Goal: Transaction & Acquisition: Purchase product/service

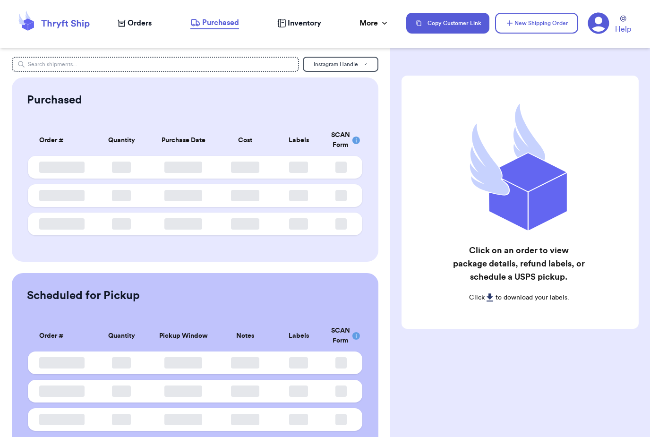
scroll to position [30, 0]
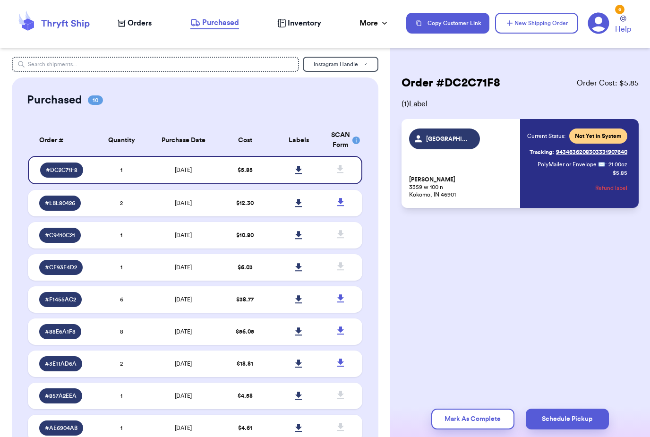
click at [136, 26] on span "Orders" at bounding box center [139, 22] width 24 height 11
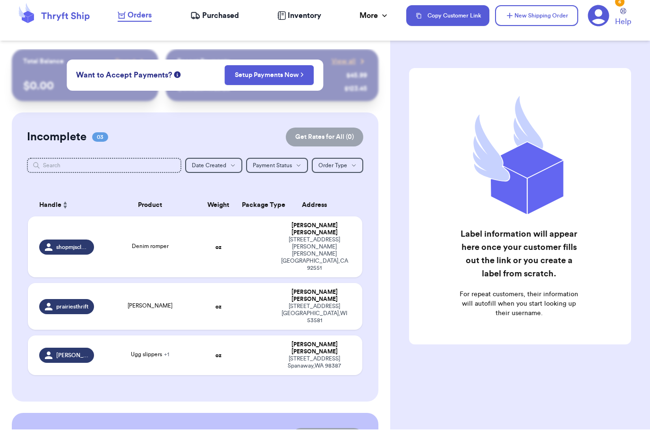
scroll to position [30, 0]
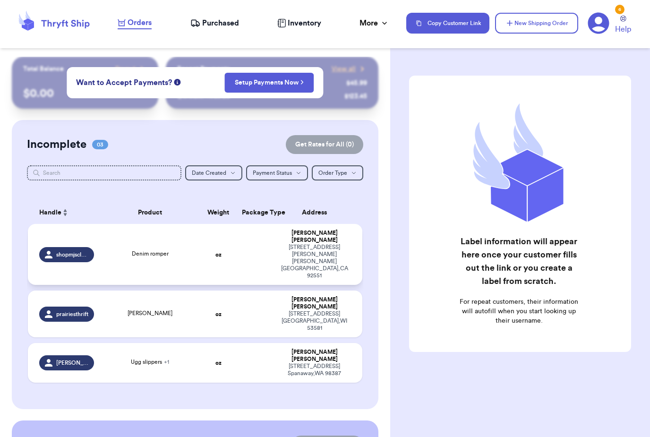
click at [263, 224] on td at bounding box center [254, 254] width 36 height 61
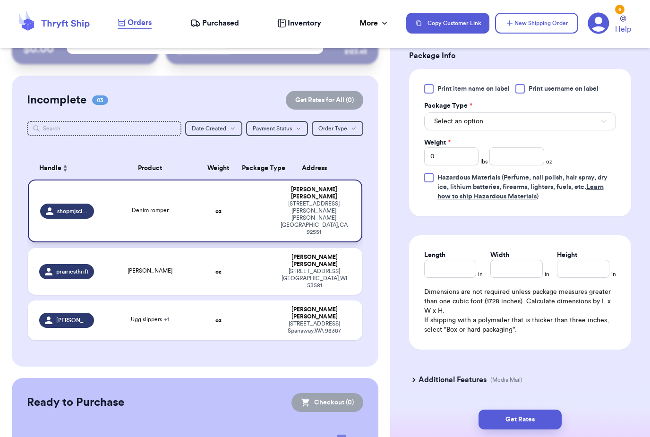
scroll to position [427, 0]
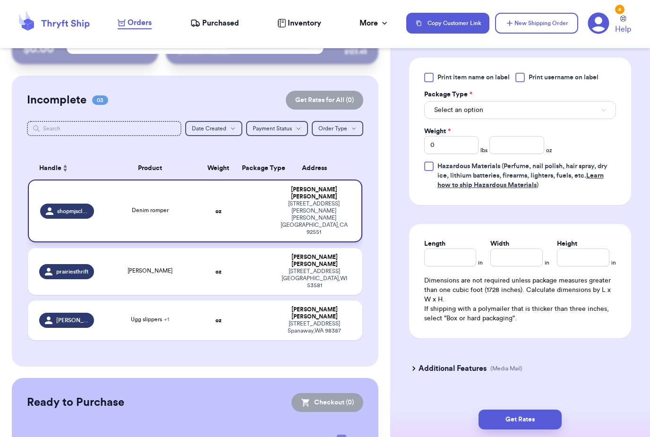
click at [518, 103] on button "Select an option" at bounding box center [520, 110] width 192 height 18
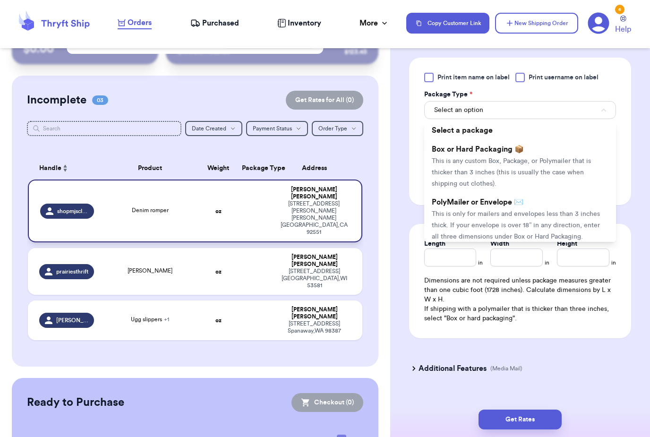
click at [501, 73] on span "Print item name on label" at bounding box center [473, 77] width 72 height 9
click at [0, 0] on input "Print item name on label" at bounding box center [0, 0] width 0 height 0
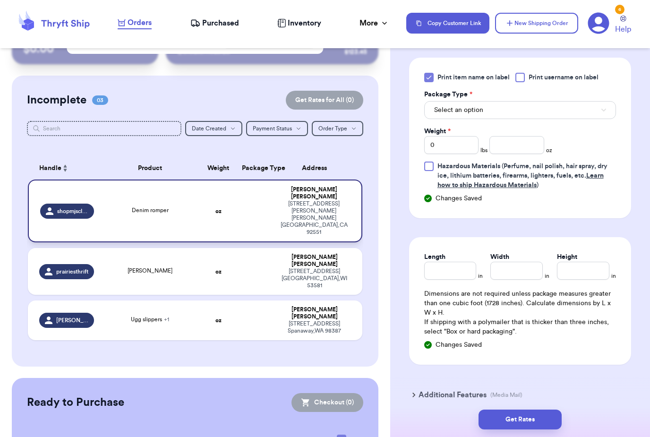
click at [501, 73] on span "Print item name on label" at bounding box center [473, 77] width 72 height 9
click at [0, 0] on input "Print item name on label" at bounding box center [0, 0] width 0 height 0
click at [501, 73] on span "Print item name on label" at bounding box center [473, 77] width 72 height 9
click at [0, 0] on input "Print item name on label" at bounding box center [0, 0] width 0 height 0
click at [556, 73] on span "Print username on label" at bounding box center [563, 77] width 70 height 9
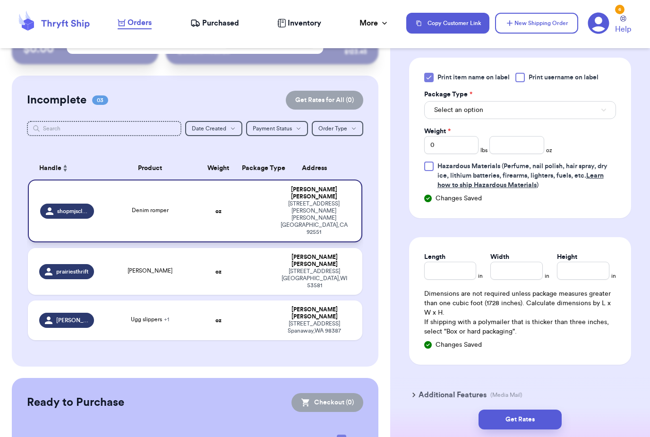
click at [0, 0] on input "Print username on label" at bounding box center [0, 0] width 0 height 0
click at [555, 101] on button "Select an option" at bounding box center [520, 110] width 192 height 18
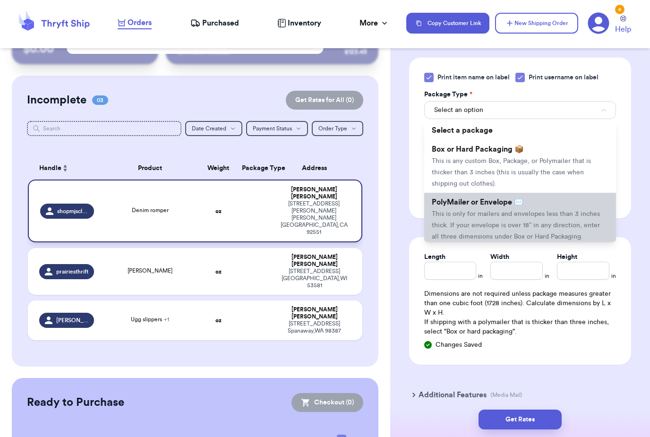
click at [546, 207] on li "PolyMailer or Envelope ✉️ This is only for mailers and envelopes less than 3 in…" at bounding box center [520, 219] width 192 height 53
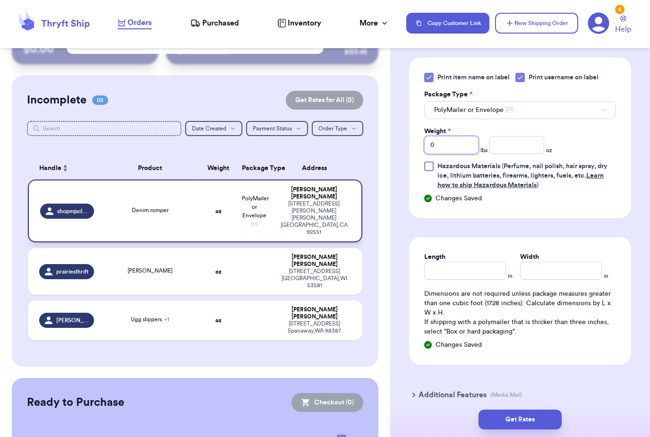
click at [463, 136] on input "0" at bounding box center [451, 145] width 54 height 18
type input "1"
click at [516, 136] on input "number" at bounding box center [516, 145] width 54 height 18
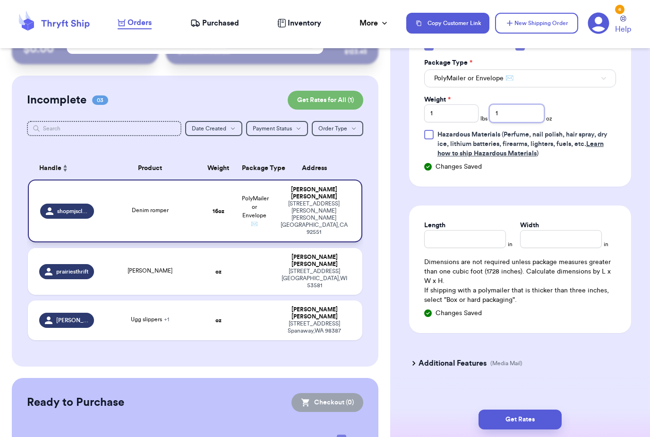
type input "1"
click at [480, 230] on input "Length" at bounding box center [465, 239] width 82 height 18
type input "9"
click at [565, 234] on input "Width *" at bounding box center [561, 239] width 82 height 18
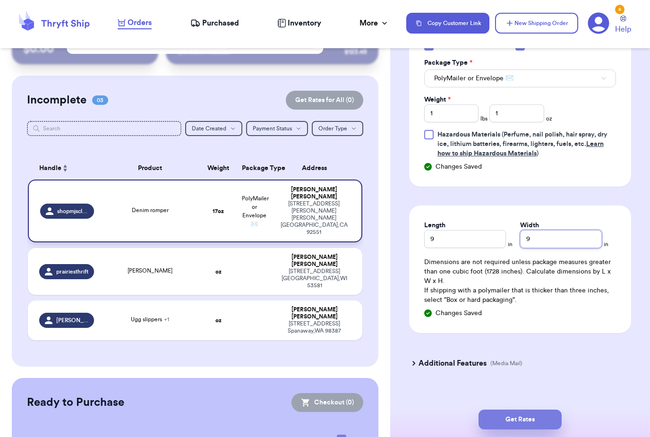
type input "9"
click at [513, 413] on button "Get Rates" at bounding box center [519, 419] width 83 height 20
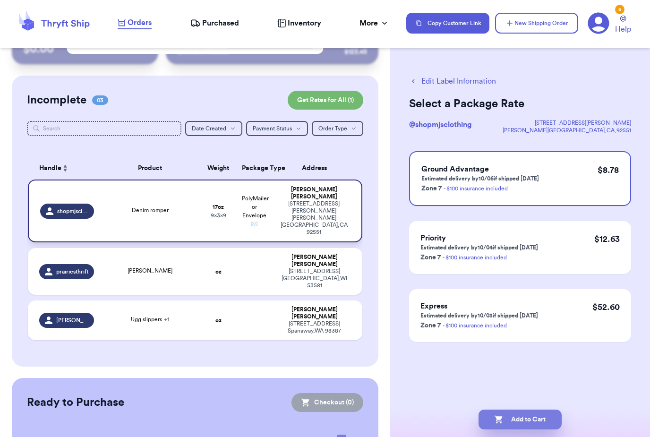
click at [521, 410] on button "Add to Cart" at bounding box center [519, 419] width 83 height 20
checkbox input "true"
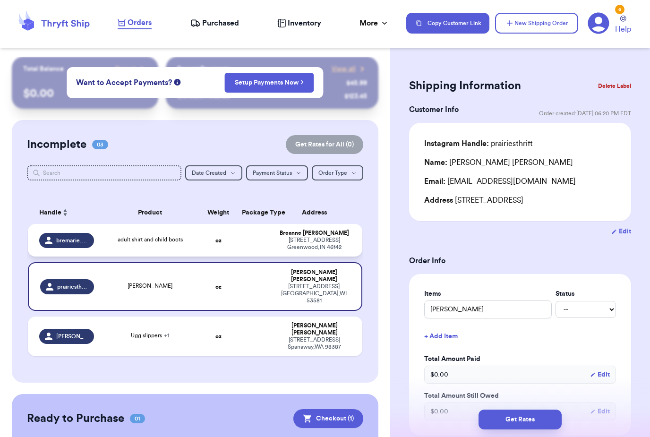
click at [237, 224] on td at bounding box center [254, 240] width 36 height 33
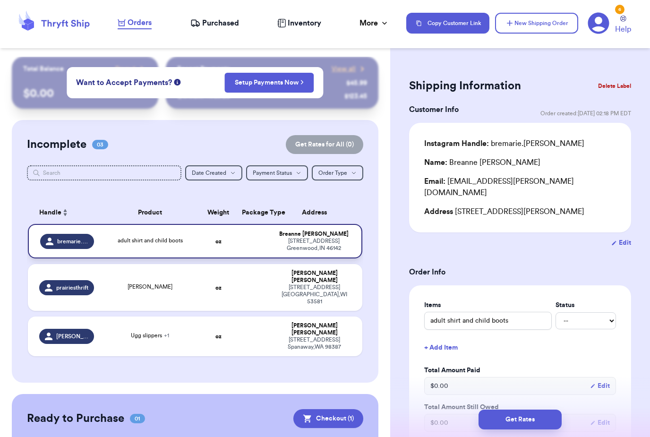
type input "adult shirt and child boots"
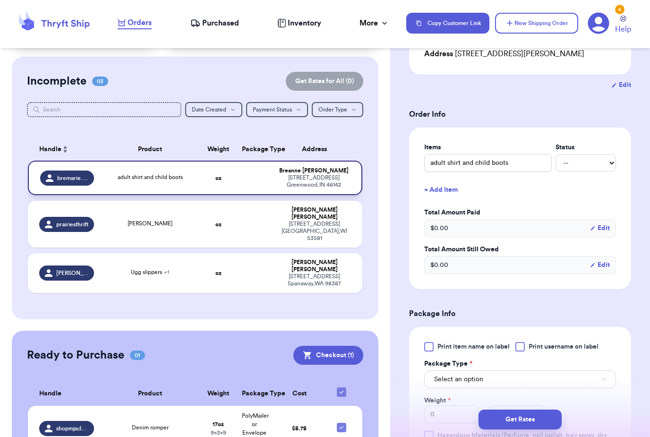
scroll to position [160, 0]
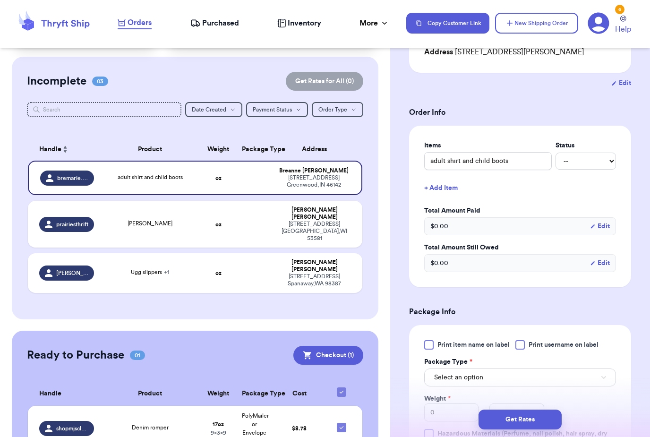
click at [495, 340] on span "Print item name on label" at bounding box center [473, 344] width 72 height 9
click at [0, 0] on input "Print item name on label" at bounding box center [0, 0] width 0 height 0
click at [569, 340] on span "Print username on label" at bounding box center [563, 344] width 70 height 9
click at [0, 0] on input "Print username on label" at bounding box center [0, 0] width 0 height 0
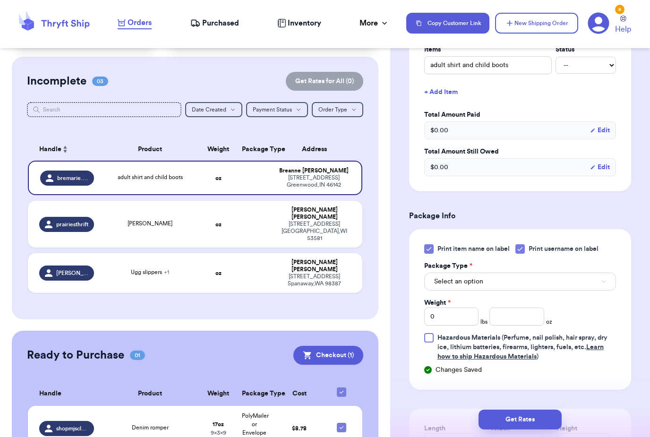
scroll to position [261, 0]
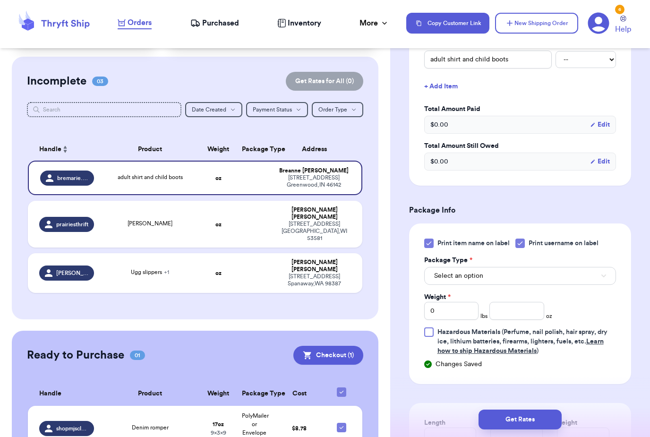
click at [531, 267] on button "Select an option" at bounding box center [520, 276] width 192 height 18
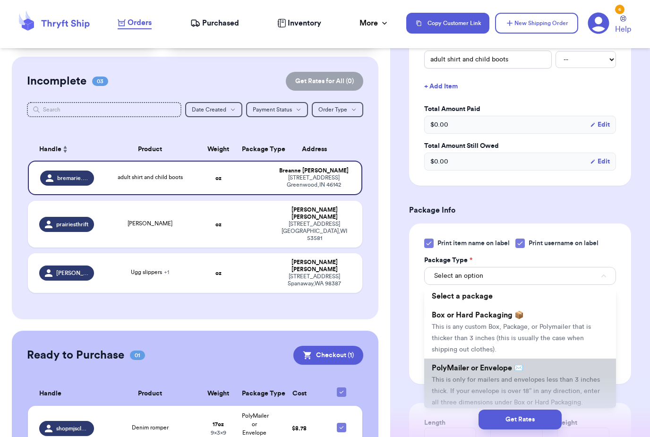
click at [477, 376] on span "This is only for mailers and envelopes less than 3 inches thick. If your envelo…" at bounding box center [516, 390] width 168 height 29
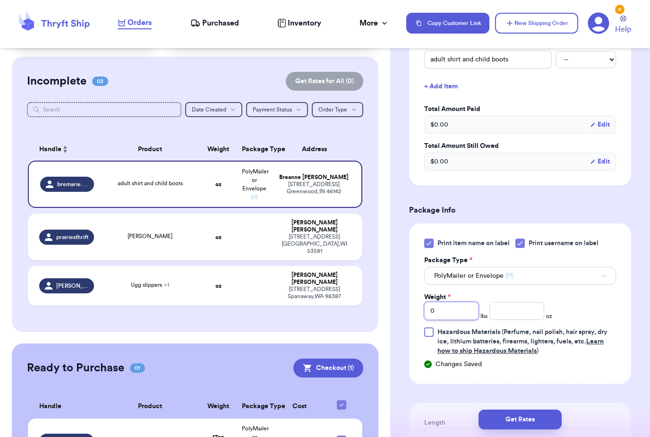
click at [463, 304] on input "0" at bounding box center [451, 311] width 54 height 18
type input "1"
click at [513, 302] on input "number" at bounding box center [516, 311] width 54 height 18
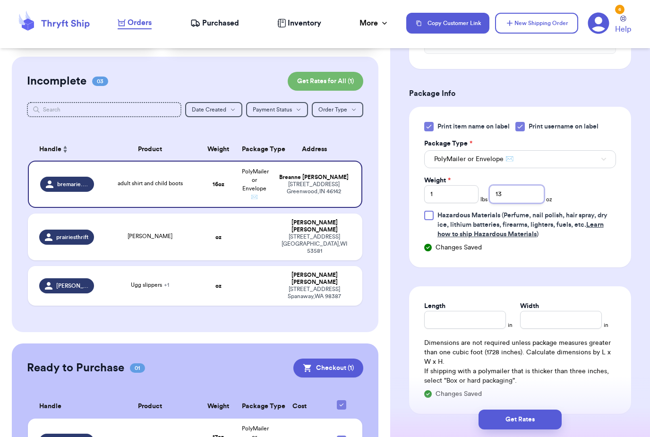
scroll to position [380, 0]
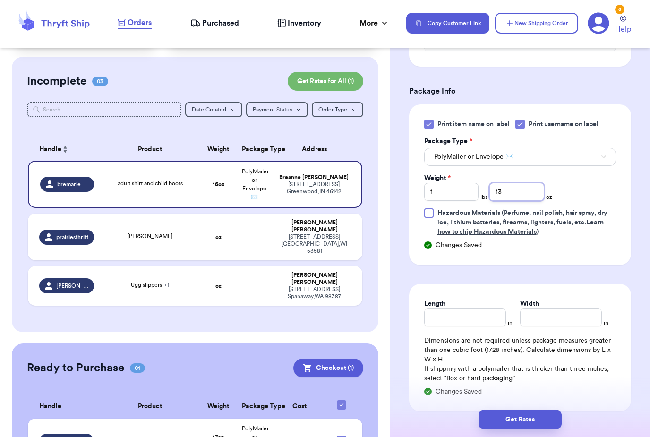
type input "13"
click at [479, 308] on input "Length" at bounding box center [465, 317] width 82 height 18
type input "12"
click at [571, 308] on input "Width *" at bounding box center [561, 317] width 82 height 18
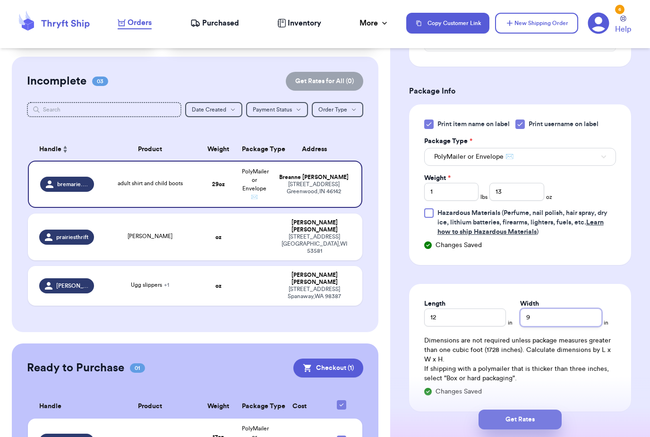
type input "9"
click at [533, 409] on button "Get Rates" at bounding box center [519, 419] width 83 height 20
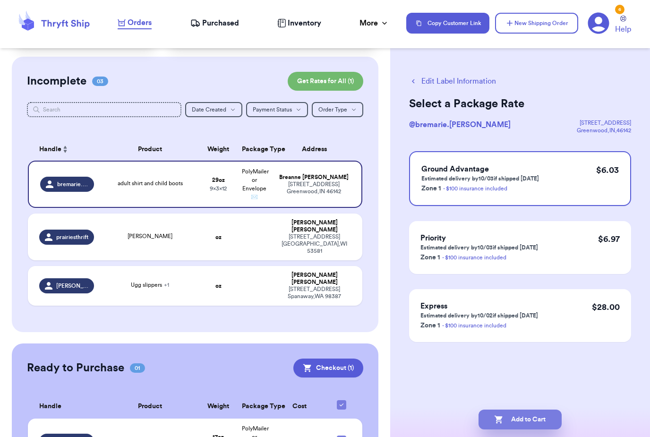
click at [527, 409] on button "Add to Cart" at bounding box center [519, 419] width 83 height 20
checkbox input "true"
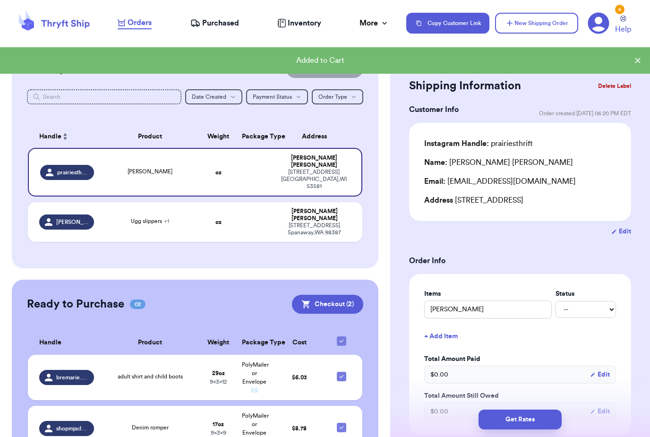
scroll to position [76, 0]
click at [343, 295] on button "Checkout ( 2 )" at bounding box center [327, 304] width 71 height 19
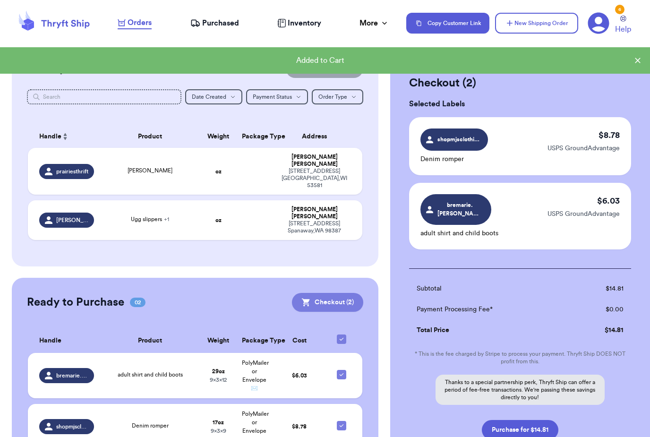
scroll to position [74, 0]
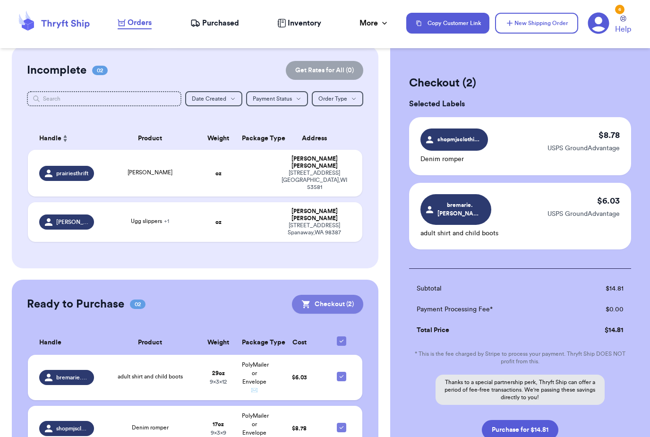
click at [549, 423] on button "Purchase for $14.81" at bounding box center [520, 430] width 76 height 20
checkbox input "false"
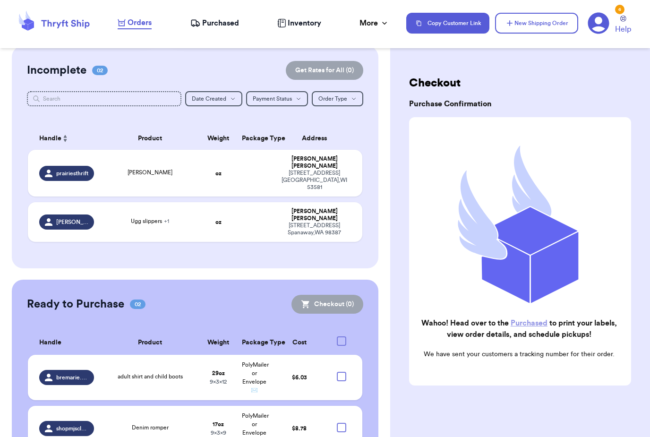
checkbox input "true"
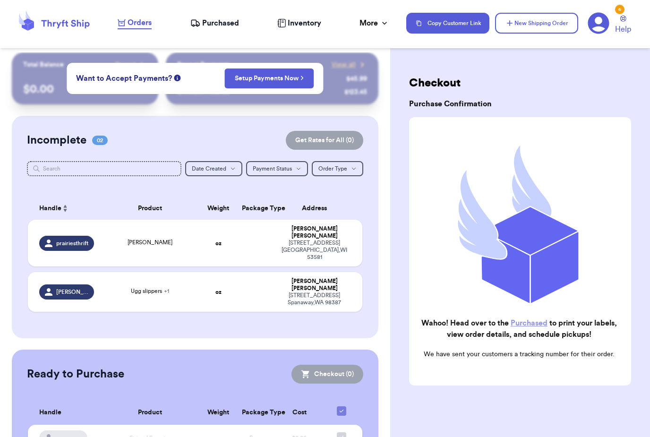
click at [229, 23] on span "Purchased" at bounding box center [220, 22] width 37 height 11
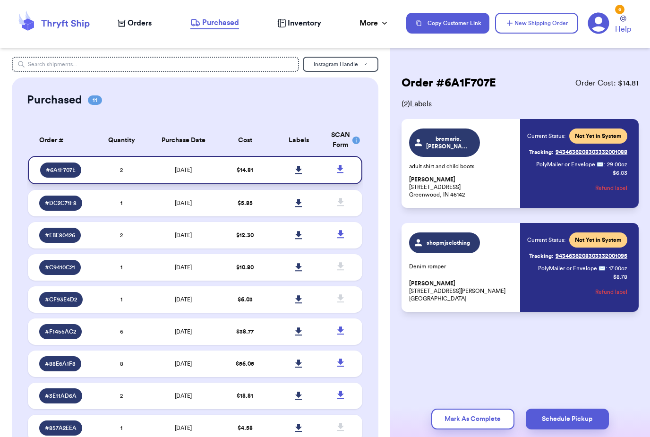
click at [295, 180] on link at bounding box center [298, 170] width 21 height 21
click at [138, 28] on span "Orders" at bounding box center [139, 22] width 24 height 11
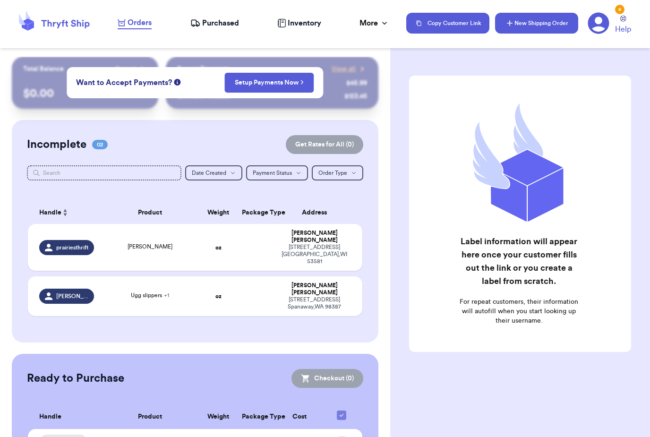
click at [551, 19] on button "New Shipping Order" at bounding box center [536, 23] width 83 height 21
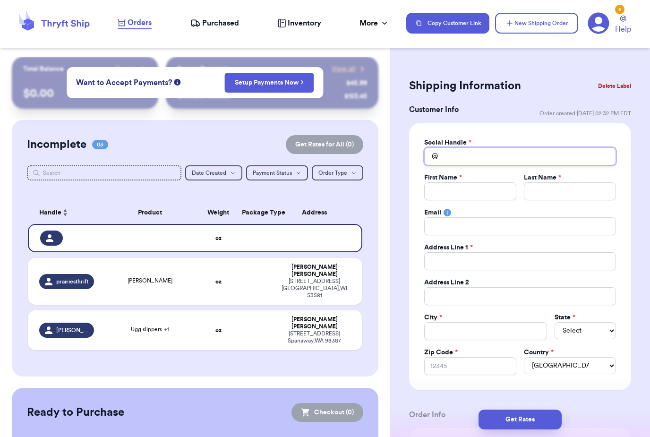
click at [480, 158] on input "Total Amount Paid" at bounding box center [520, 156] width 192 height 18
type input "M"
type input "Mi"
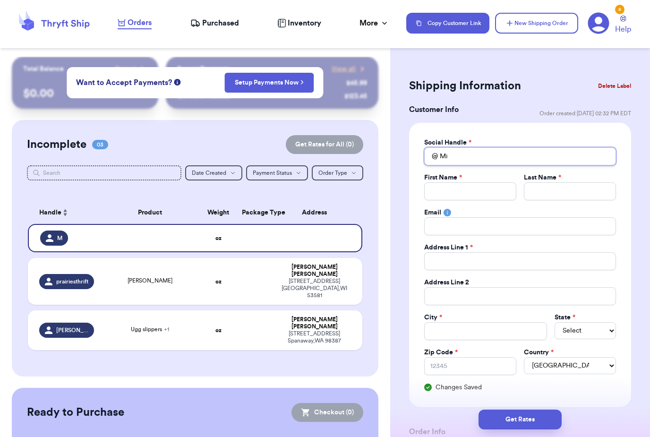
type input "Mil"
type input "Milf"
type input "Milfy"
type input "Milfym"
type input "Milfyma"
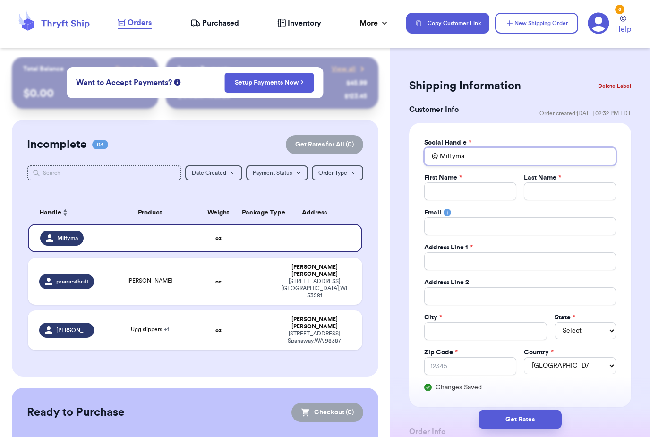
type input "Milfymae"
type input "Milfymaec"
type input "Milfymaeco"
type input "Milfymaecon"
type input "Milfymaecons"
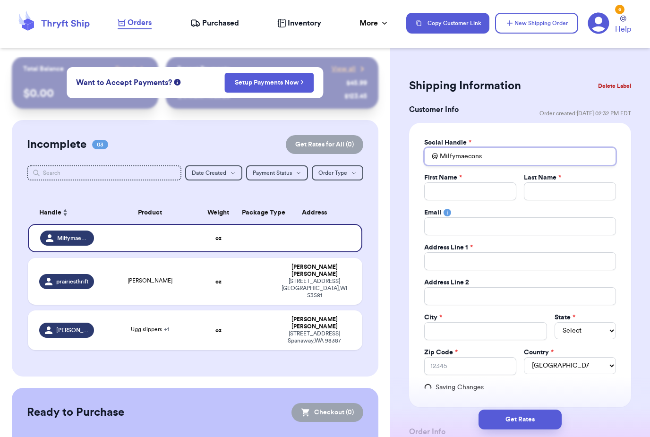
type input "Milfymaeconsi"
type input "Milfymaeconsig"
type input "Milfymaeconsign"
type input "Milfymaeconsignm"
type input "Milfymaeconsignme"
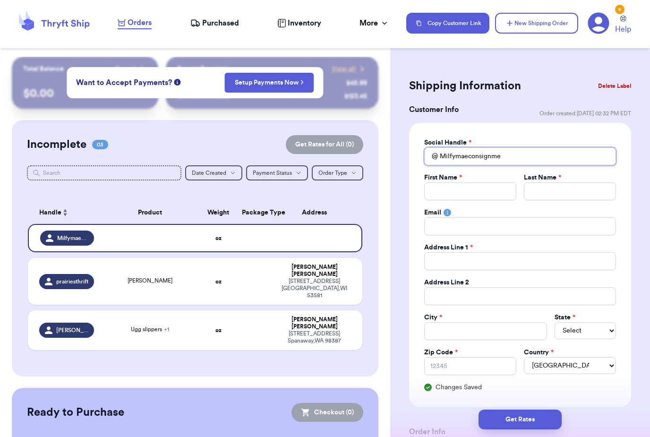
type input "Milfymaeconsignmen"
type input "Milfymaeconsignment"
click at [488, 188] on input "Total Amount Paid" at bounding box center [470, 191] width 92 height 18
type input "L"
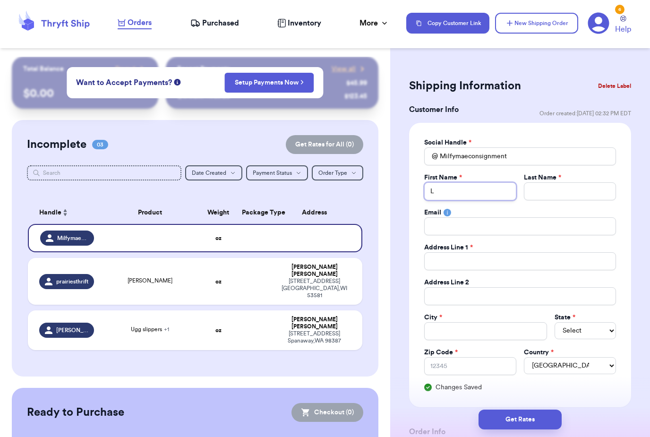
type input "Le"
type input "Lex"
type input "Lexi"
click at [558, 191] on input "Total Amount Paid" at bounding box center [570, 191] width 92 height 18
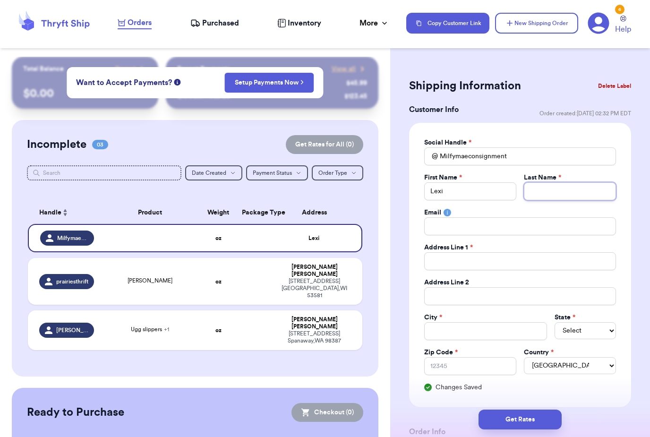
type input "J"
type input "Jo"
type input "Joh"
type input "[PERSON_NAME]"
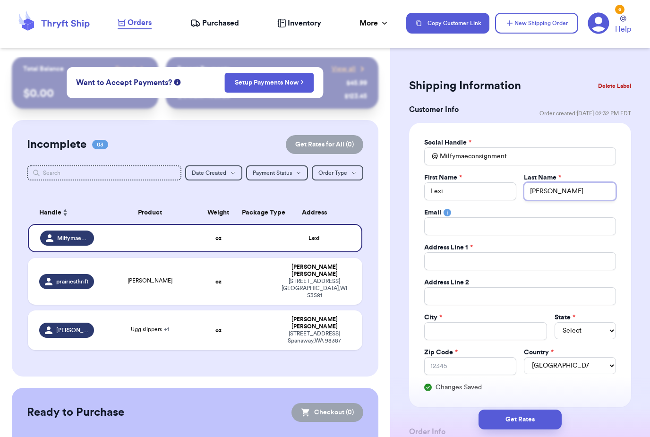
type input "Johnso"
type input "[PERSON_NAME]"
click at [484, 263] on input "Total Amount Paid" at bounding box center [520, 261] width 192 height 18
type input "1"
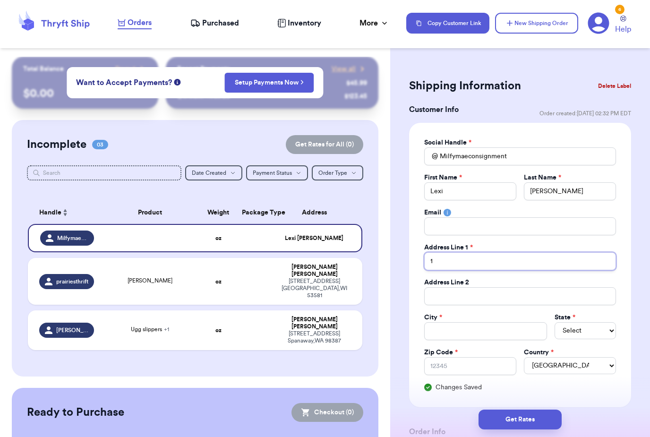
type input "15"
type input "156"
type input "1568"
type input "15688"
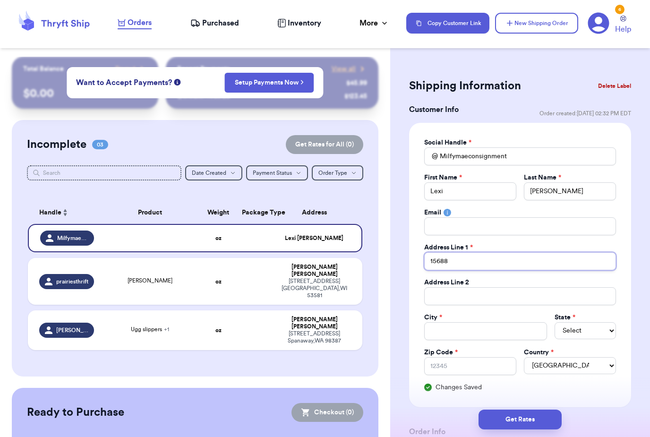
type input "15688 W"
type input "15688 We"
type input "15688 [PERSON_NAME]"
type input "15688 West"
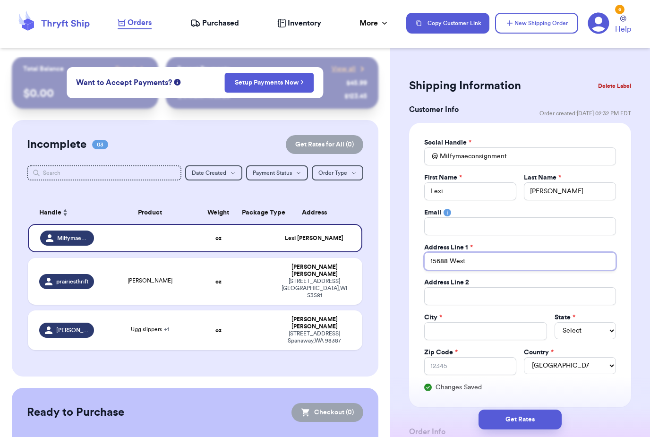
type input "15688 West A"
type input "15688 West As"
type input "15688 [GEOGRAPHIC_DATA]"
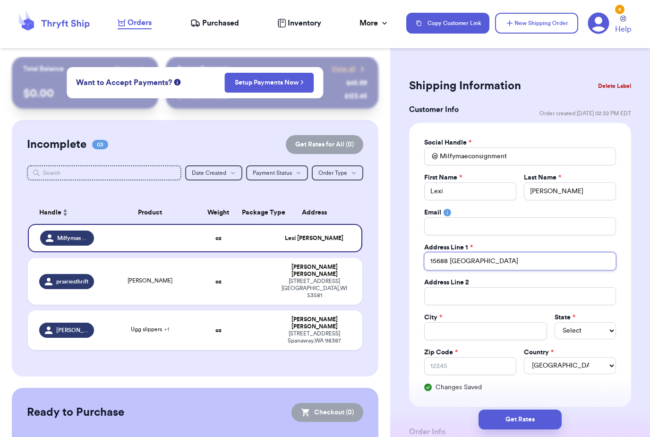
type input "15688 [GEOGRAPHIC_DATA]"
type input "15688 [GEOGRAPHIC_DATA] A"
type input "[STREET_ADDRESS]"
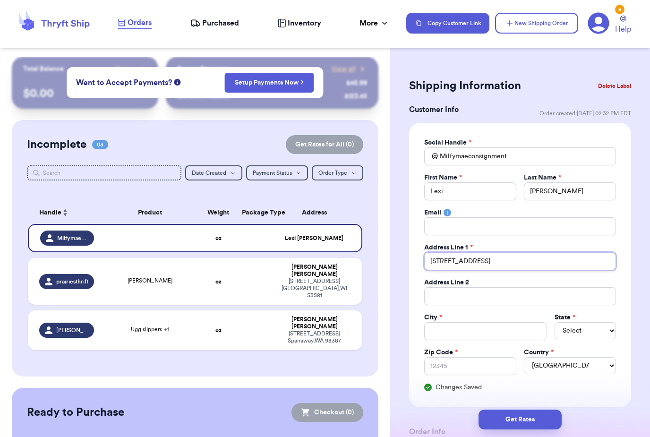
type input "[STREET_ADDRESS]"
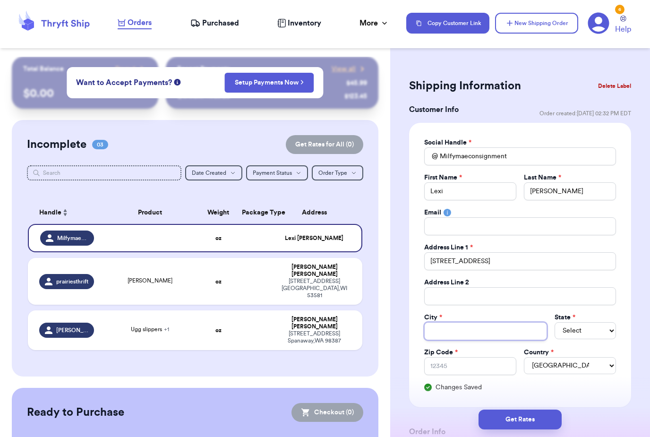
click at [474, 339] on input "Total Amount Paid" at bounding box center [485, 331] width 123 height 18
type input "G"
type input "Go"
type input "Goo"
type input "Good"
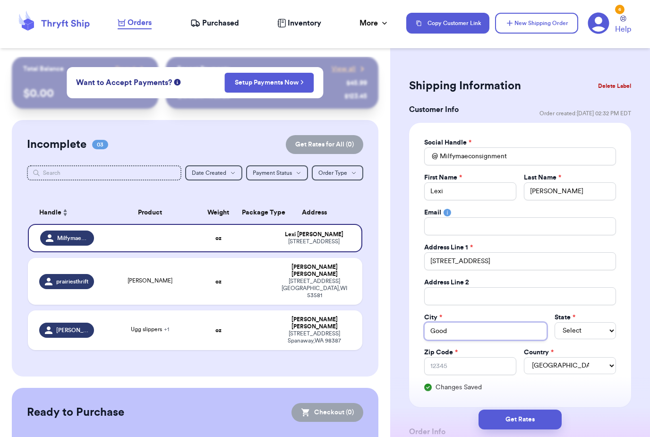
type input "Goody"
type input "Goodye"
type input "Goodyea"
type input "Goodyear"
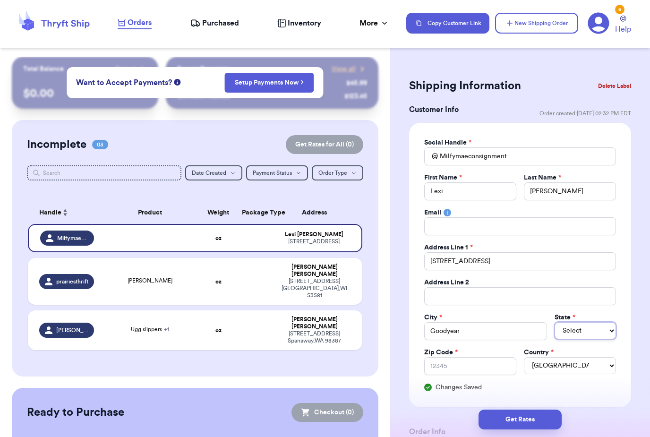
click at [582, 327] on select "Select AL AK AZ AR CA CO [GEOGRAPHIC_DATA] DE DC [GEOGRAPHIC_DATA] [GEOGRAPHIC_…" at bounding box center [584, 330] width 61 height 17
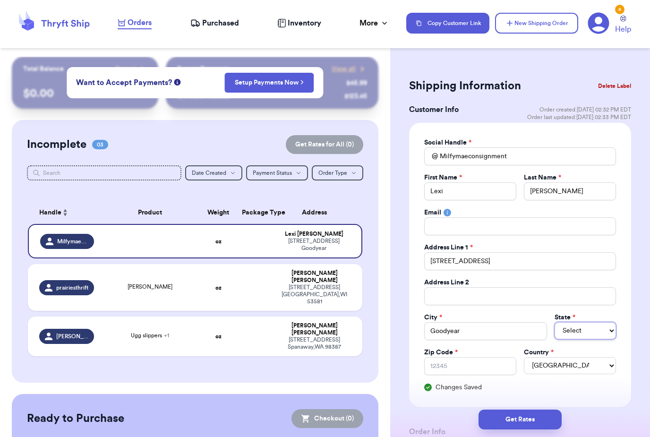
select select "AZ"
click at [568, 362] on select "[GEOGRAPHIC_DATA] [GEOGRAPHIC_DATA] [GEOGRAPHIC_DATA]" at bounding box center [570, 365] width 92 height 17
click at [469, 366] on input "Zip Code *" at bounding box center [470, 366] width 92 height 18
type input "8"
type input "85"
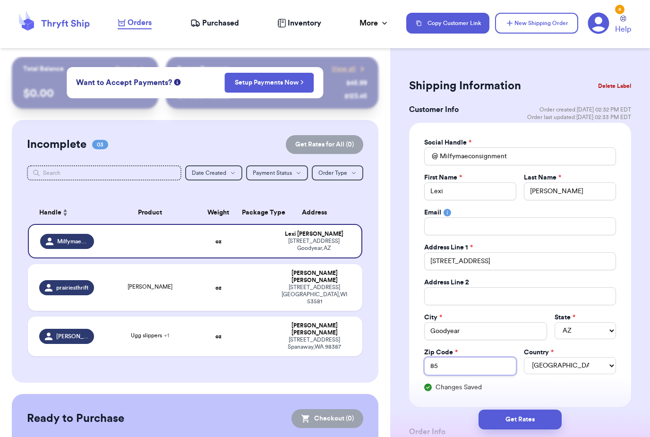
type input "853"
type input "8539"
type input "85395"
click at [534, 414] on button "Get Rates" at bounding box center [519, 419] width 83 height 20
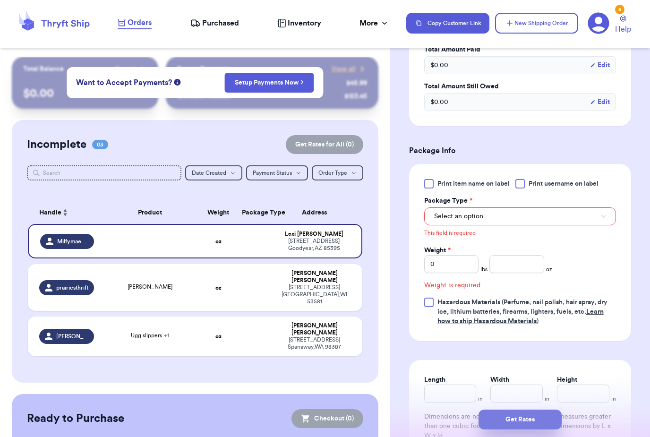
scroll to position [355, 0]
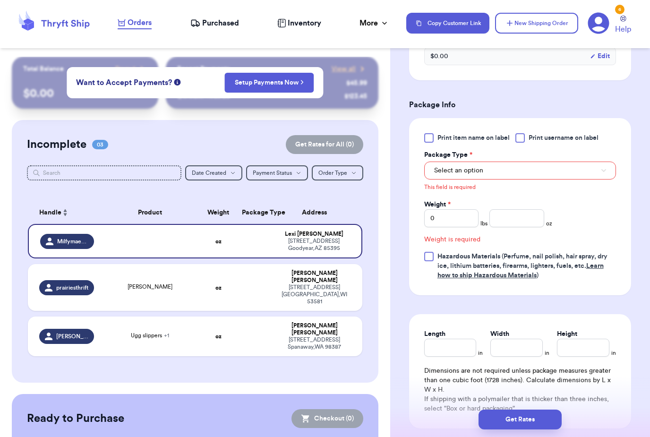
click at [568, 171] on button "Select an option" at bounding box center [520, 170] width 192 height 18
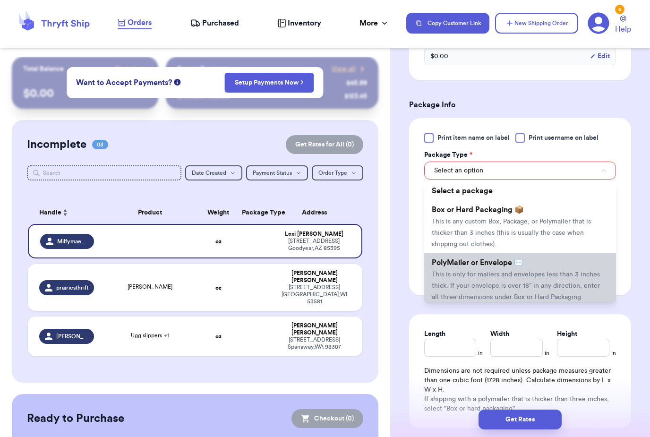
click at [528, 282] on span "This is only for mailers and envelopes less than 3 inches thick. If your envelo…" at bounding box center [516, 285] width 168 height 29
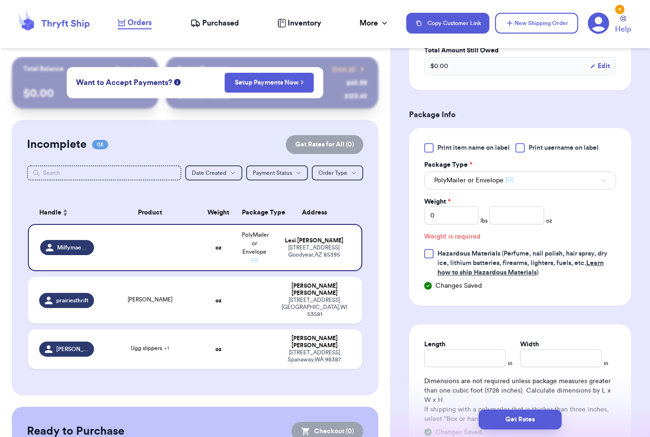
scroll to position [342, 0]
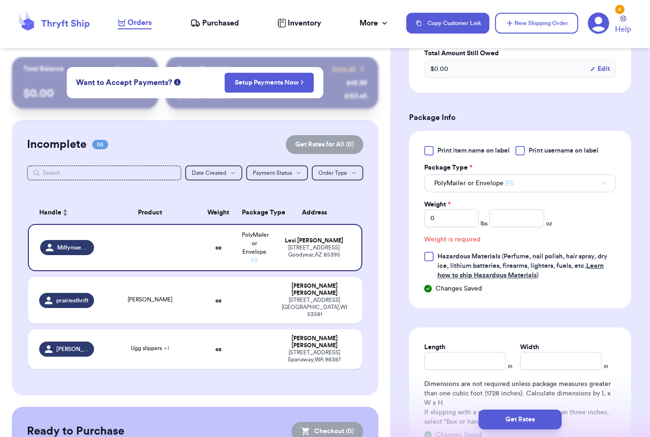
click at [499, 152] on span "Print item name on label" at bounding box center [473, 150] width 72 height 9
click at [0, 0] on input "Print item name on label" at bounding box center [0, 0] width 0 height 0
click at [585, 152] on span "Print username on label" at bounding box center [563, 150] width 70 height 9
click at [0, 0] on input "Print username on label" at bounding box center [0, 0] width 0 height 0
click at [467, 224] on input "0" at bounding box center [451, 218] width 54 height 18
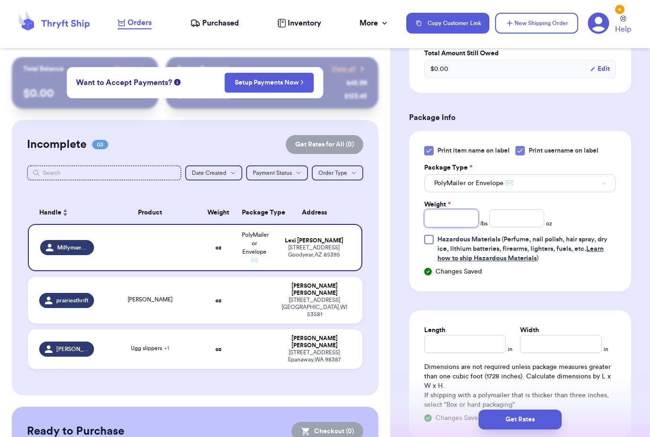
type input "2"
click at [516, 223] on input "number" at bounding box center [516, 218] width 54 height 18
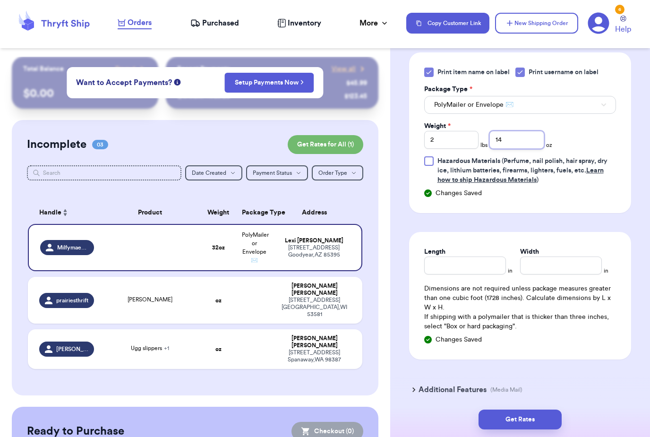
scroll to position [444, 0]
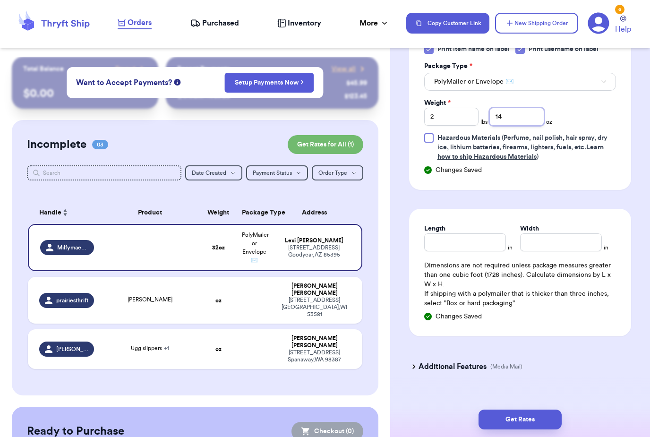
type input "14"
click at [476, 239] on input "Length" at bounding box center [465, 242] width 82 height 18
type input "15"
click at [552, 245] on input "Width *" at bounding box center [561, 242] width 82 height 18
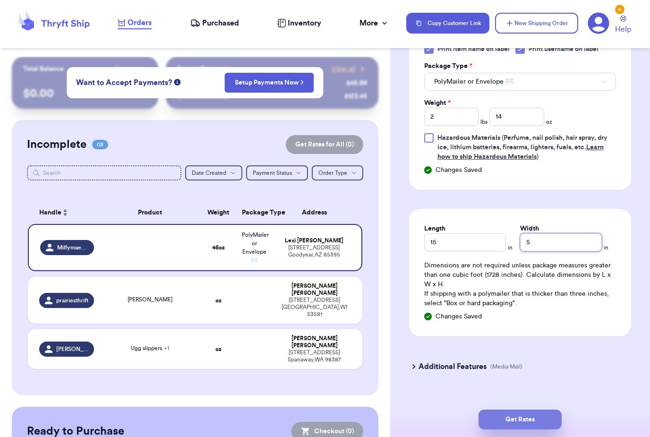
type input "5"
click at [541, 409] on button "Get Rates" at bounding box center [519, 419] width 83 height 20
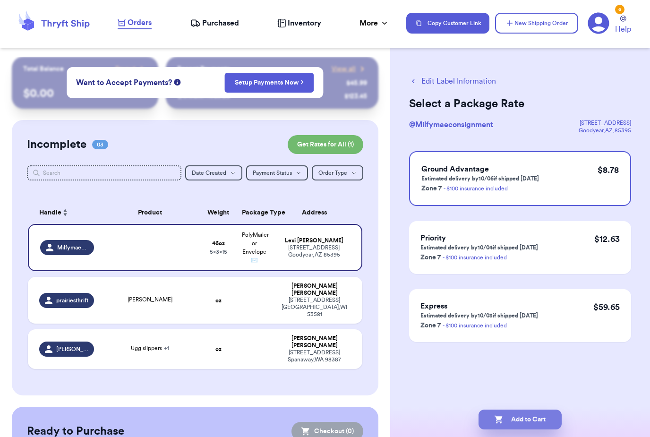
click at [533, 409] on button "Add to Cart" at bounding box center [519, 419] width 83 height 20
checkbox input "true"
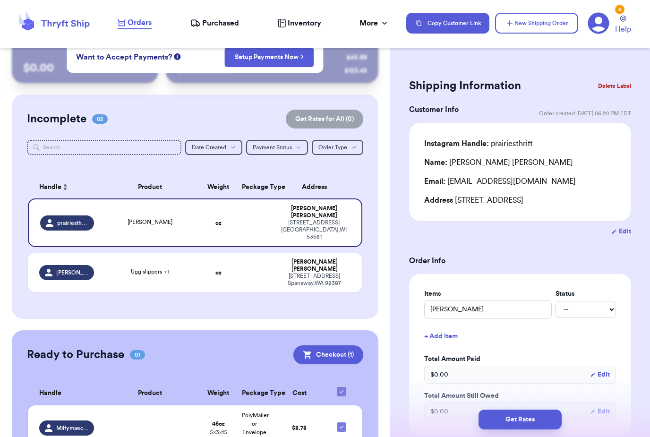
scroll to position [25, 0]
click at [177, 408] on td at bounding box center [150, 428] width 101 height 45
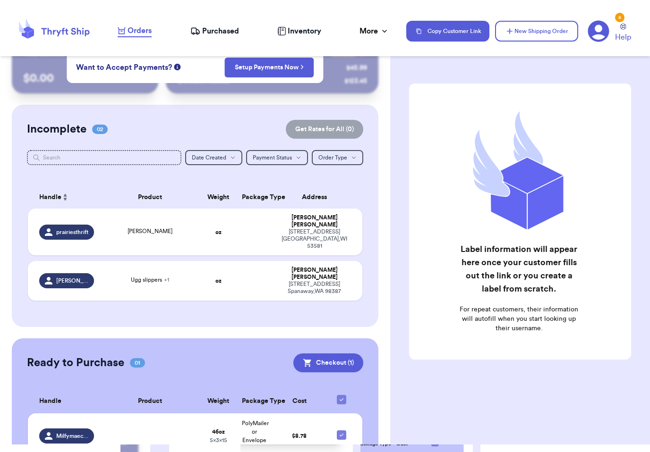
scroll to position [23, 0]
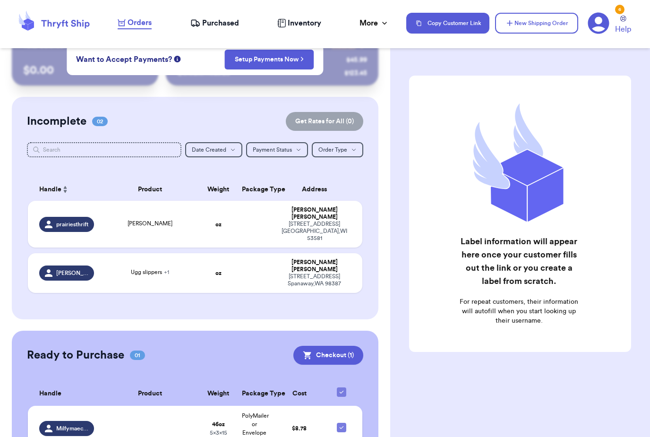
click at [167, 427] on div at bounding box center [149, 428] width 89 height 2
